Goal: Transaction & Acquisition: Purchase product/service

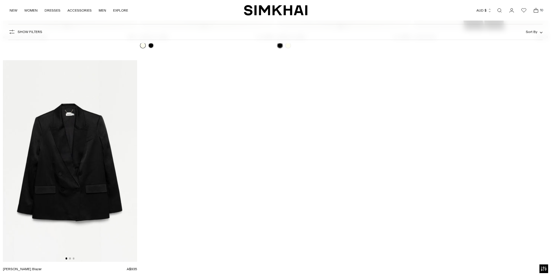
scroll to position [1648, 0]
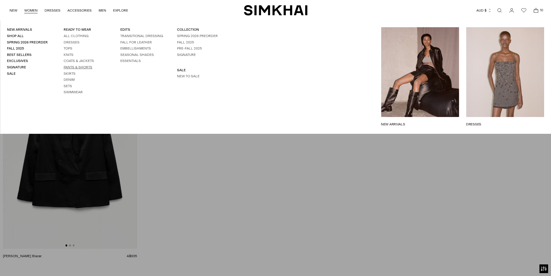
click at [68, 69] on link "Pants & Shorts" at bounding box center [78, 67] width 29 height 4
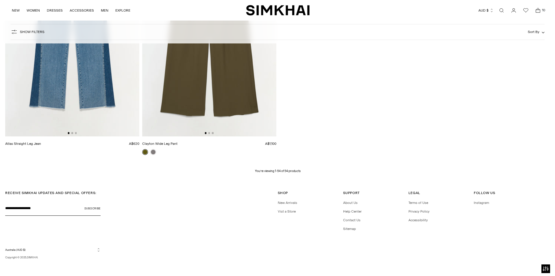
scroll to position [3140, 0]
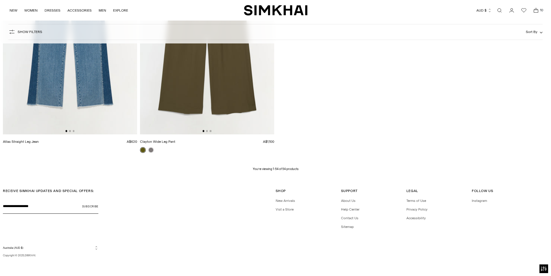
click at [539, 8] on span "10" at bounding box center [541, 10] width 5 height 5
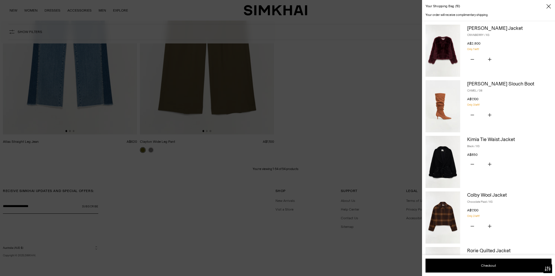
click at [255, 13] on div at bounding box center [277, 138] width 555 height 276
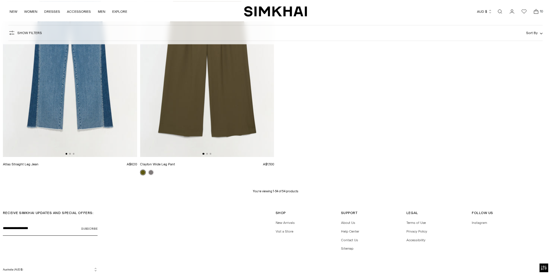
scroll to position [3139, 0]
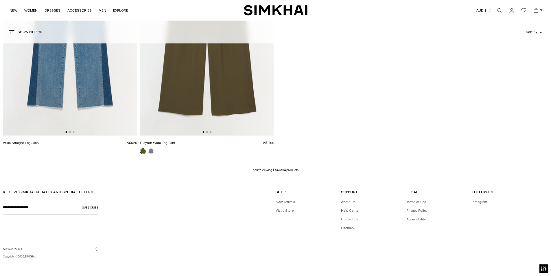
click at [14, 11] on link "NEW" at bounding box center [14, 10] width 8 height 13
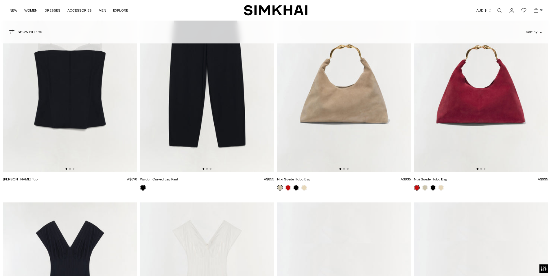
scroll to position [11913, 0]
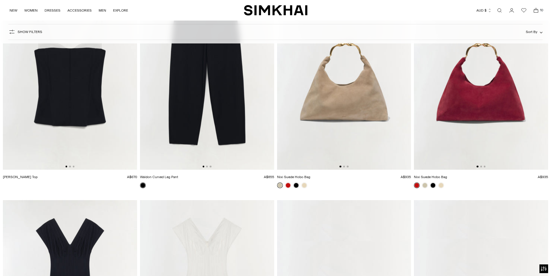
click at [117, 100] on img at bounding box center [70, 68] width 134 height 201
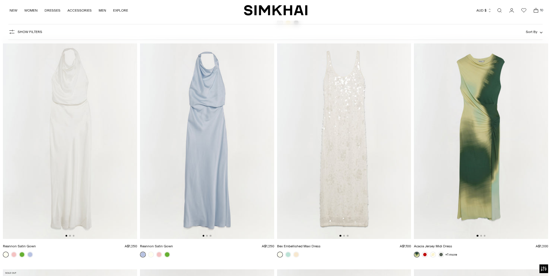
scroll to position [15122, 0]
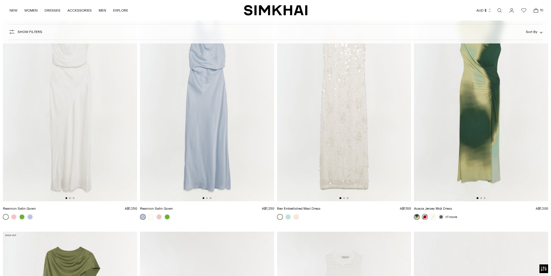
click at [424, 216] on link at bounding box center [425, 217] width 6 height 6
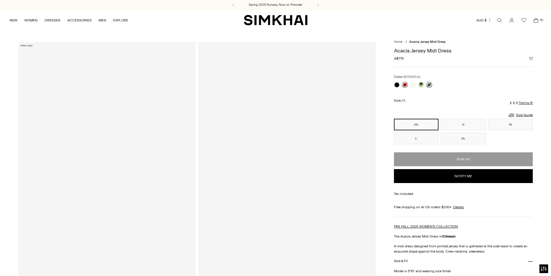
click at [427, 84] on link at bounding box center [429, 85] width 6 height 6
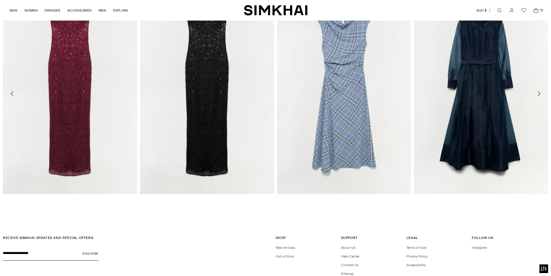
scroll to position [1128, 0]
